Goal: Check status: Check status

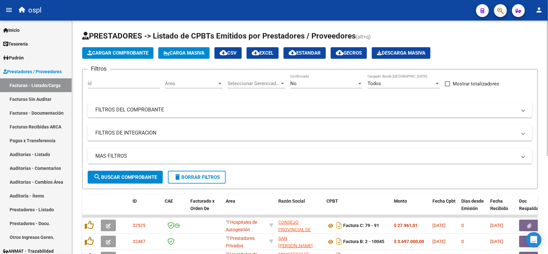
click at [333, 81] on div "No" at bounding box center [323, 84] width 67 height 6
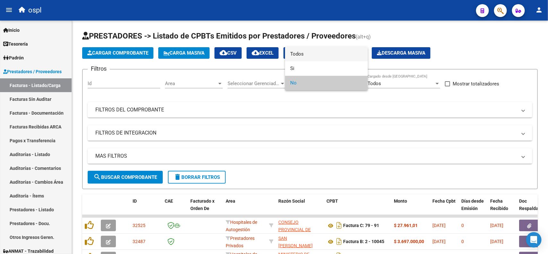
click at [324, 55] on span "Todos" at bounding box center [326, 54] width 73 height 14
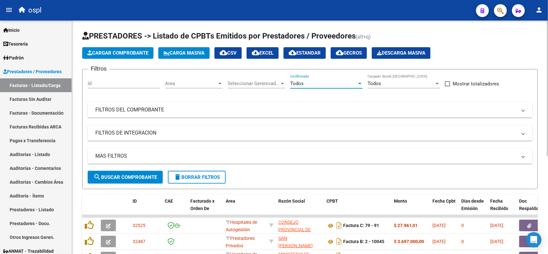
click at [116, 108] on mat-panel-title "FILTROS DEL COMPROBANTE" at bounding box center [305, 109] width 421 height 7
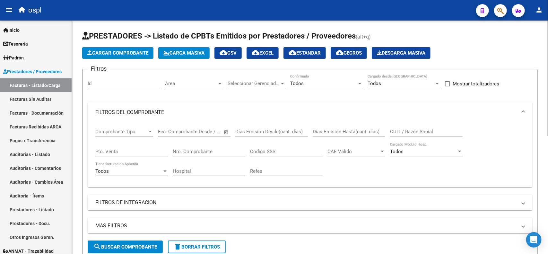
click at [193, 150] on input "Nro. Comprobante" at bounding box center [209, 152] width 73 height 6
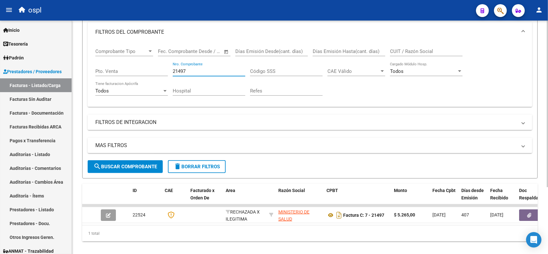
drag, startPoint x: 189, startPoint y: 68, endPoint x: 152, endPoint y: 66, distance: 36.9
click at [152, 66] on div "Comprobante Tipo Comprobante Tipo Fecha inicio – Fecha fin Fec. Comprobante Des…" at bounding box center [309, 71] width 429 height 59
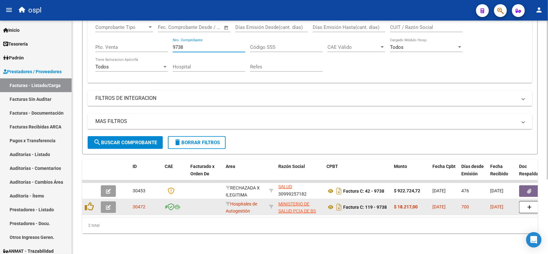
scroll to position [109, 0]
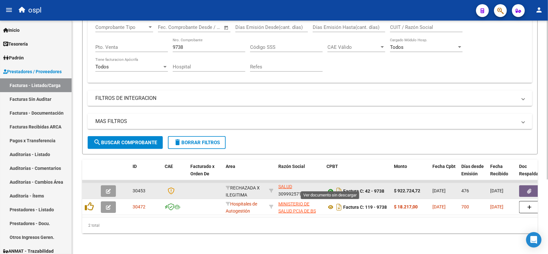
click at [330, 187] on icon at bounding box center [330, 191] width 8 height 8
click at [522, 185] on button "button" at bounding box center [529, 191] width 21 height 12
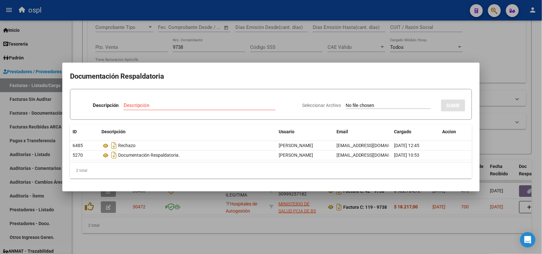
click at [315, 10] on div at bounding box center [271, 127] width 542 height 254
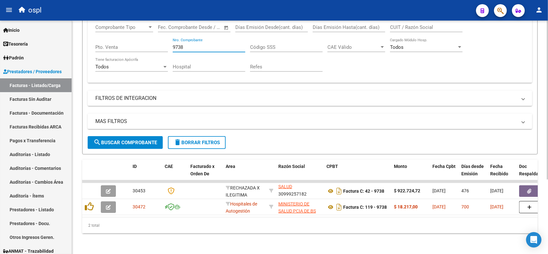
drag, startPoint x: 186, startPoint y: 41, endPoint x: 166, endPoint y: 40, distance: 20.2
click at [166, 40] on div "Comprobante Tipo Comprobante Tipo Fecha inicio – Fecha fin Fec. Comprobante Des…" at bounding box center [309, 47] width 429 height 59
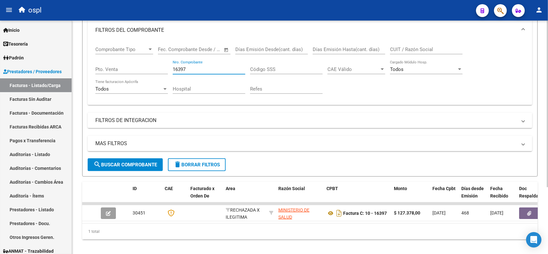
scroll to position [93, 0]
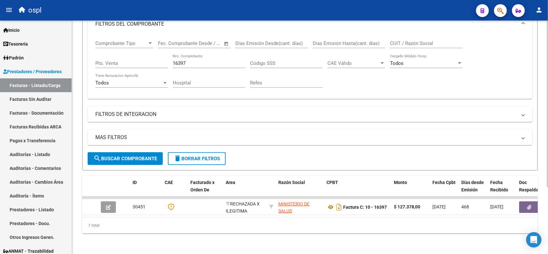
click at [193, 54] on div "16397 Nro. Comprobante" at bounding box center [209, 61] width 73 height 14
drag, startPoint x: 190, startPoint y: 55, endPoint x: 141, endPoint y: 55, distance: 49.1
click at [142, 55] on div "Comprobante Tipo Comprobante Tipo Fecha inicio – Fecha fin Fec. Comprobante Des…" at bounding box center [309, 63] width 429 height 59
drag, startPoint x: 188, startPoint y: 56, endPoint x: 158, endPoint y: 58, distance: 30.6
click at [158, 58] on div "Comprobante Tipo Comprobante Tipo Fecha inicio – Fecha fin Fec. Comprobante Des…" at bounding box center [309, 63] width 429 height 59
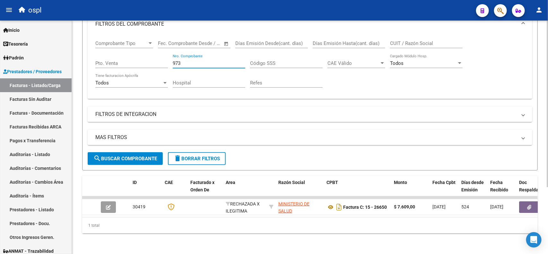
type input "9738"
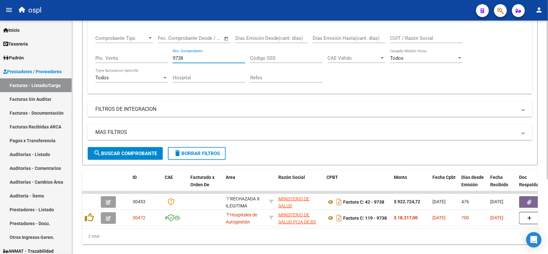
drag, startPoint x: 196, startPoint y: 55, endPoint x: 164, endPoint y: 52, distance: 32.9
click at [164, 52] on div "Comprobante Tipo Comprobante Tipo Fecha inicio – Fecha fin Fec. Comprobante Des…" at bounding box center [309, 58] width 429 height 59
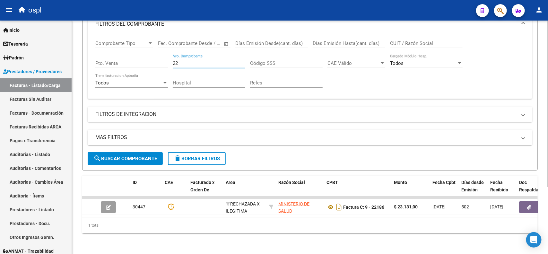
type input "2"
type input "7"
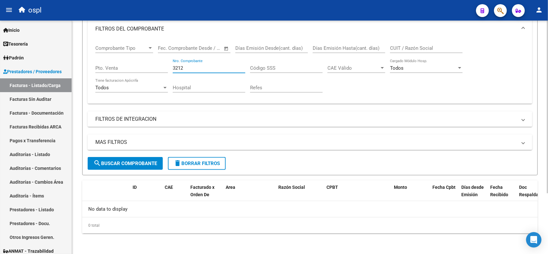
scroll to position [82, 0]
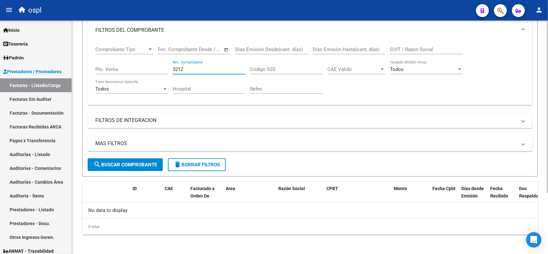
drag, startPoint x: 176, startPoint y: 66, endPoint x: 169, endPoint y: 66, distance: 7.1
click at [169, 66] on div "Comprobante Tipo Comprobante Tipo Fecha inicio – Fecha fin Fec. Comprobante Des…" at bounding box center [309, 69] width 429 height 59
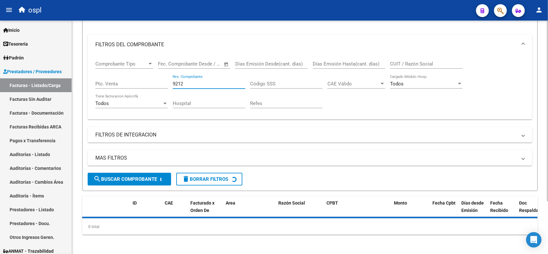
scroll to position [93, 0]
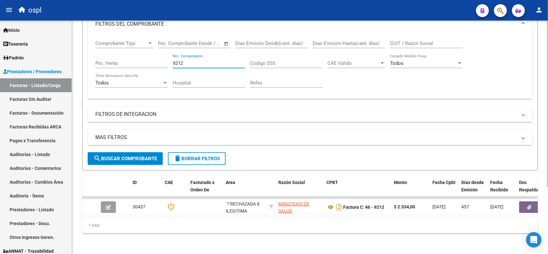
drag, startPoint x: 193, startPoint y: 55, endPoint x: 153, endPoint y: 55, distance: 39.5
click at [153, 55] on div "Comprobante Tipo Comprobante Tipo Fecha inicio – Fecha fin Fec. Comprobante Des…" at bounding box center [309, 63] width 429 height 59
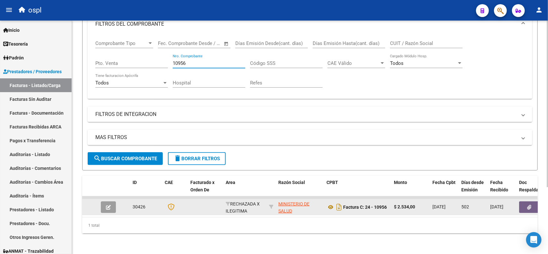
click at [524, 202] on button "button" at bounding box center [529, 207] width 21 height 12
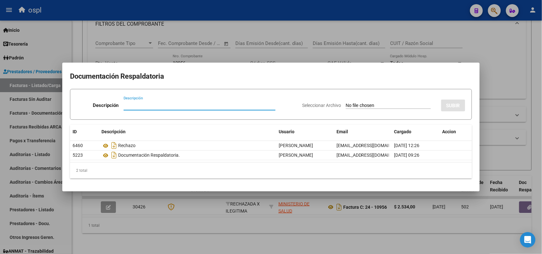
click at [341, 9] on div at bounding box center [271, 127] width 542 height 254
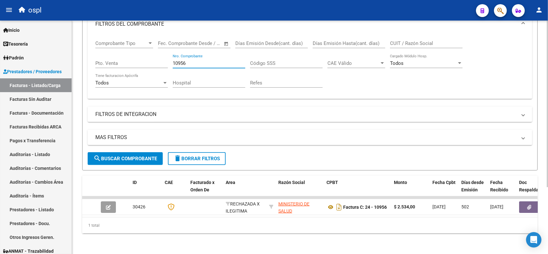
drag, startPoint x: 195, startPoint y: 59, endPoint x: 147, endPoint y: 56, distance: 47.9
click at [147, 56] on div "Comprobante Tipo Comprobante Tipo Fecha inicio – Fecha fin Fec. Comprobante Des…" at bounding box center [309, 63] width 429 height 59
drag, startPoint x: 185, startPoint y: 56, endPoint x: 163, endPoint y: 56, distance: 22.1
click at [163, 56] on div "Comprobante Tipo Comprobante Tipo Fecha inicio – Fecha fin Fec. Comprobante Des…" at bounding box center [309, 63] width 429 height 59
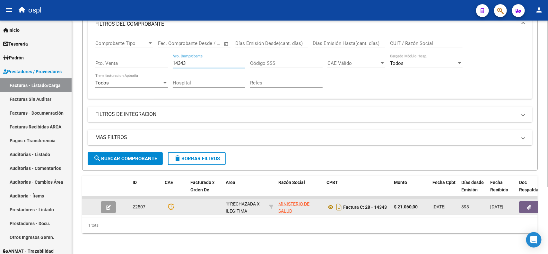
type input "14343"
click at [521, 202] on button "button" at bounding box center [529, 207] width 21 height 12
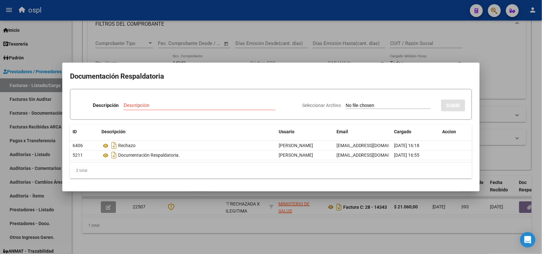
click at [313, 9] on div at bounding box center [271, 127] width 542 height 254
